Goal: Find specific page/section: Find specific page/section

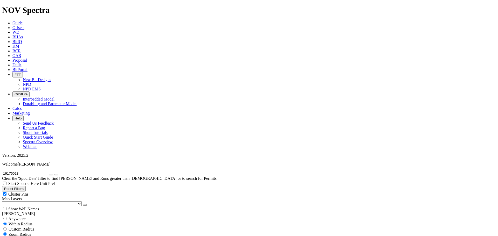
scroll to position [319, 0]
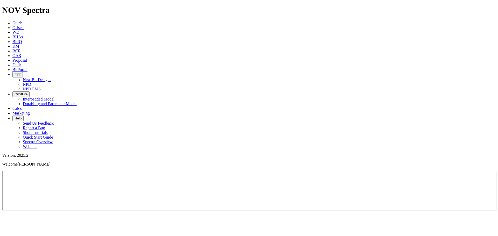
click at [15, 73] on icon "button" at bounding box center [15, 75] width 0 height 4
click at [51, 78] on link "New Bit Designs" at bounding box center [37, 80] width 28 height 4
click at [83, 212] on div at bounding box center [249, 212] width 494 height 0
click at [15, 73] on icon "button" at bounding box center [15, 75] width 0 height 4
click at [51, 78] on link "New Bit Designs" at bounding box center [37, 80] width 28 height 4
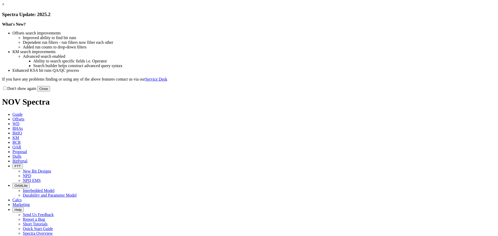
click at [50, 92] on button "Close" at bounding box center [43, 88] width 13 height 5
